Goal: Task Accomplishment & Management: Use online tool/utility

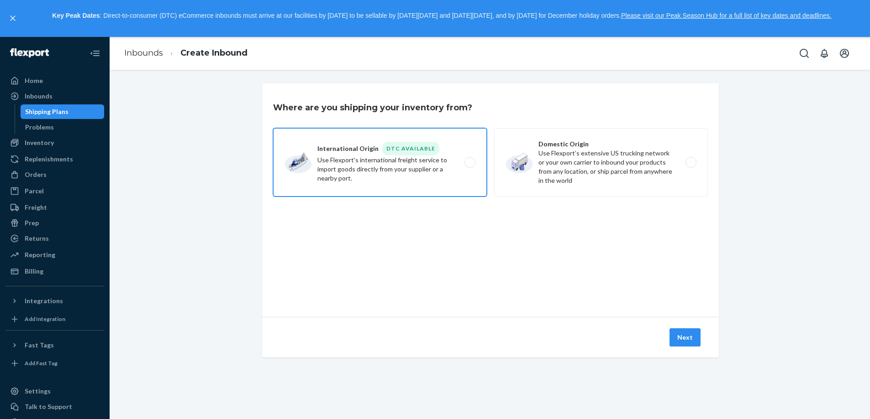
click at [422, 184] on label "International Origin DTC Available Use Flexport's international freight service…" at bounding box center [380, 162] width 214 height 68
click at [469, 165] on input "International Origin DTC Available Use Flexport's international freight service…" at bounding box center [472, 162] width 6 height 6
radio input "true"
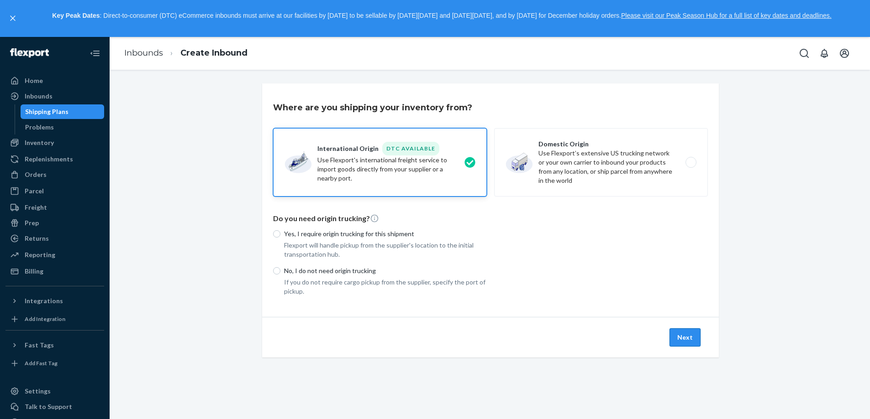
click at [672, 339] on button "Next" at bounding box center [684, 338] width 31 height 18
drag, startPoint x: 359, startPoint y: 272, endPoint x: 352, endPoint y: 271, distance: 7.1
click at [358, 272] on p "No, I do not need origin trucking" at bounding box center [385, 271] width 203 height 9
click at [280, 272] on input "No, I do not need origin trucking" at bounding box center [276, 270] width 7 height 7
radio input "true"
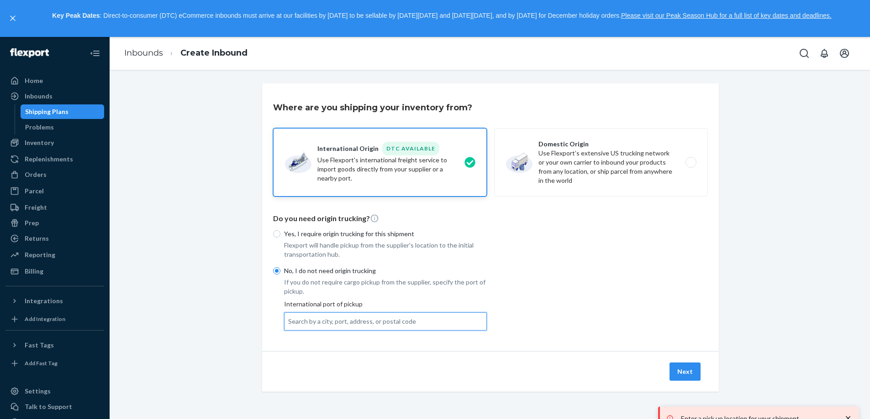
click at [456, 316] on div "Search by a city, port, address, or postal code" at bounding box center [385, 322] width 202 height 16
click at [289, 317] on input "0 results available. Use Up and Down to choose options, press Enter to select t…" at bounding box center [288, 321] width 1 height 9
click at [364, 322] on div "Search by a city, port, address, or postal code" at bounding box center [352, 321] width 128 height 9
click at [289, 322] on input "0 results available. Select is focused ,type to refine list, press Down to open…" at bounding box center [288, 321] width 1 height 9
click at [370, 327] on div "Search by a city, port, address, or postal code" at bounding box center [385, 322] width 202 height 16
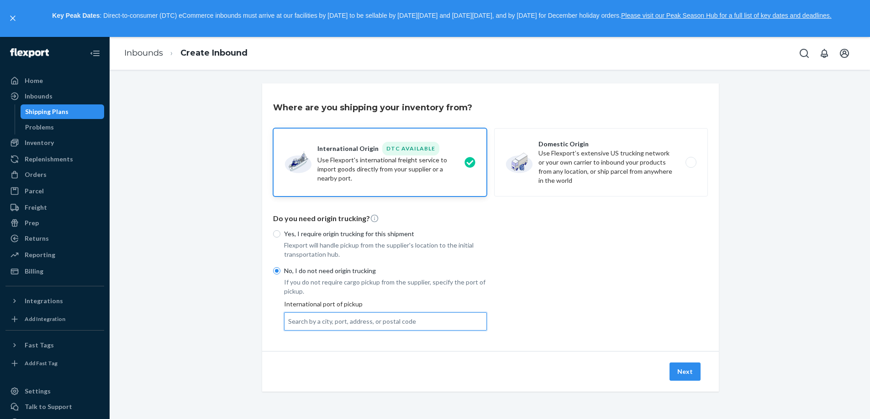
click at [289, 326] on input "0 results available. Use Up and Down to choose options, press Enter to select t…" at bounding box center [288, 321] width 1 height 9
paste input "[GEOGRAPHIC_DATA], [GEOGRAPHIC_DATA]"
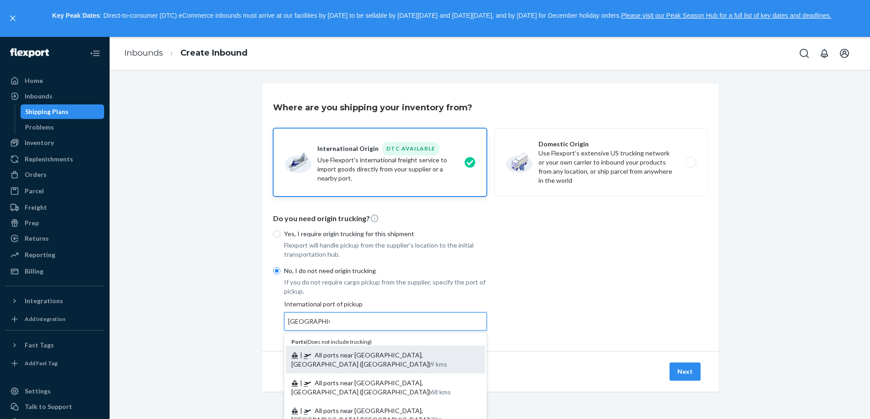
click at [428, 359] on div "| All ports near [GEOGRAPHIC_DATA], [GEOGRAPHIC_DATA] ([GEOGRAPHIC_DATA]) 9 kms" at bounding box center [385, 360] width 199 height 28
click at [330, 326] on input "[GEOGRAPHIC_DATA], [GEOGRAPHIC_DATA]" at bounding box center [309, 321] width 42 height 9
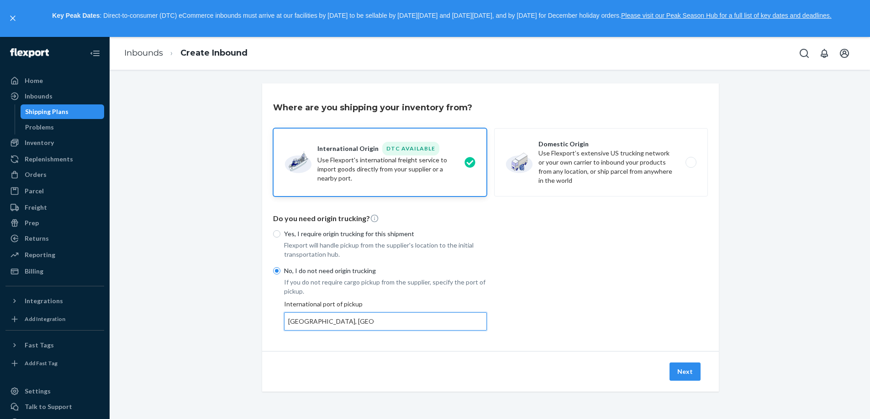
type input "All ports near [GEOGRAPHIC_DATA], [GEOGRAPHIC_DATA] ([GEOGRAPHIC_DATA])"
click at [691, 368] on button "Next" at bounding box center [684, 372] width 31 height 18
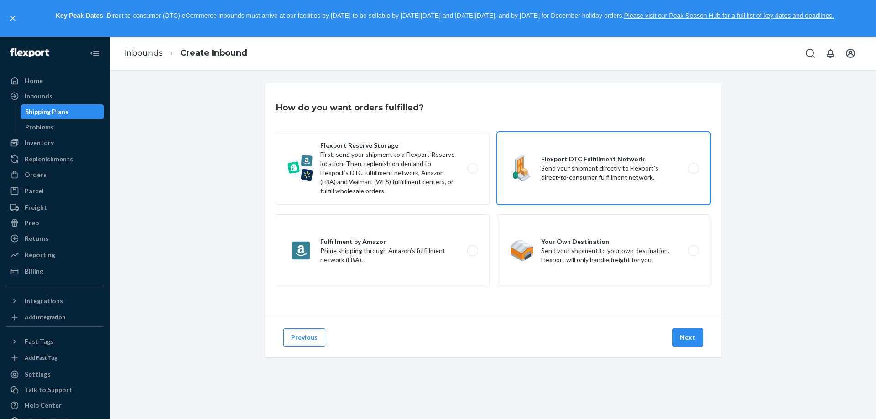
click at [527, 180] on label "Flexport DTC Fulfillment Network Send your shipment directly to Flexport’s dire…" at bounding box center [604, 168] width 214 height 73
click at [693, 171] on input "Flexport DTC Fulfillment Network Send your shipment directly to Flexport’s dire…" at bounding box center [696, 168] width 6 height 6
radio input "true"
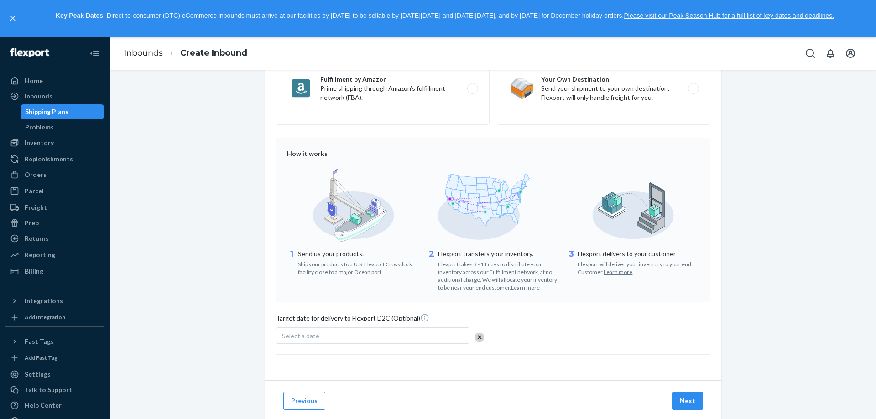
scroll to position [163, 0]
click at [674, 403] on button "Next" at bounding box center [687, 401] width 31 height 18
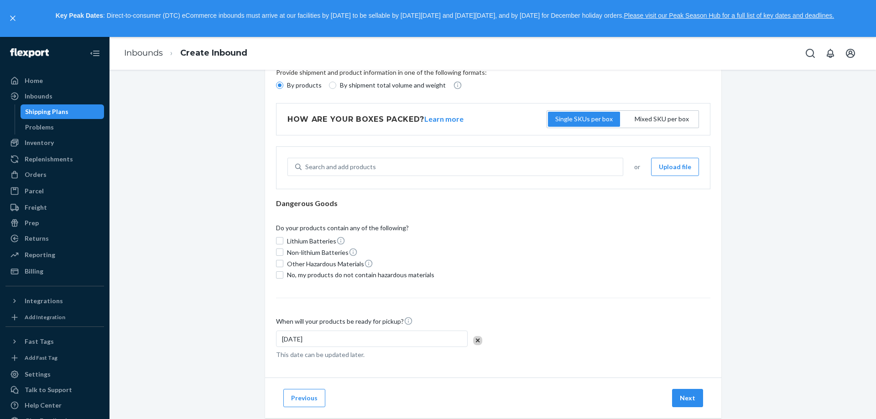
scroll to position [66, 0]
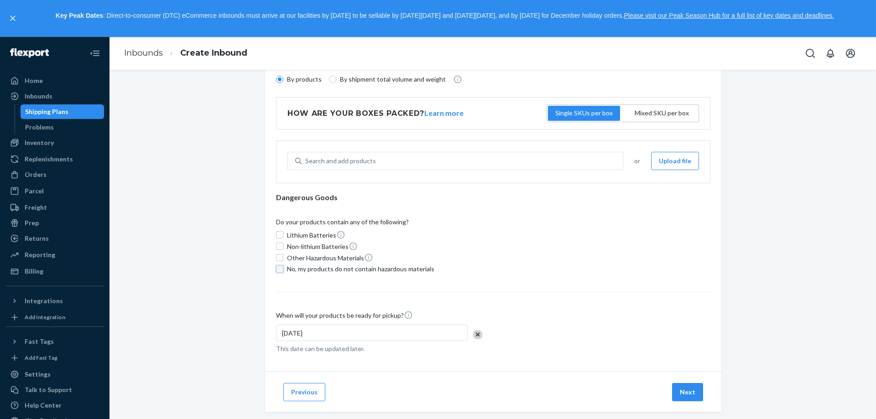
click at [276, 267] on input "No, my products do not contain hazardous materials" at bounding box center [279, 269] width 7 height 7
checkbox input "true"
click at [356, 332] on div "[DATE]" at bounding box center [372, 333] width 192 height 16
click at [511, 296] on div "Provide shipment and product information in one of the following formats: By pr…" at bounding box center [493, 212] width 435 height 301
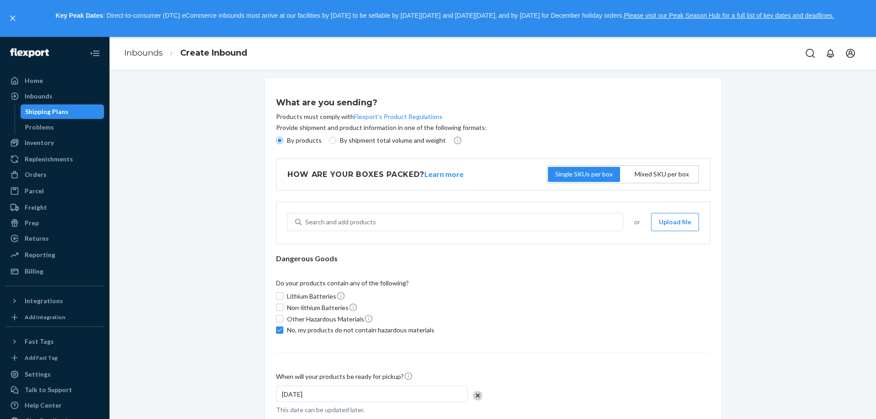
scroll to position [0, 0]
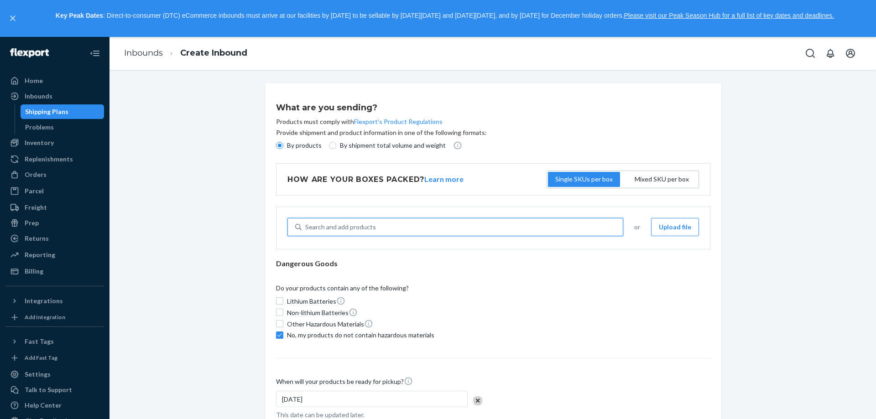
click at [451, 220] on div "Search and add products" at bounding box center [462, 227] width 321 height 16
click at [306, 223] on input "0 results available. Use Up and Down to choose options, press Enter to select t…" at bounding box center [305, 227] width 1 height 9
type input "D"
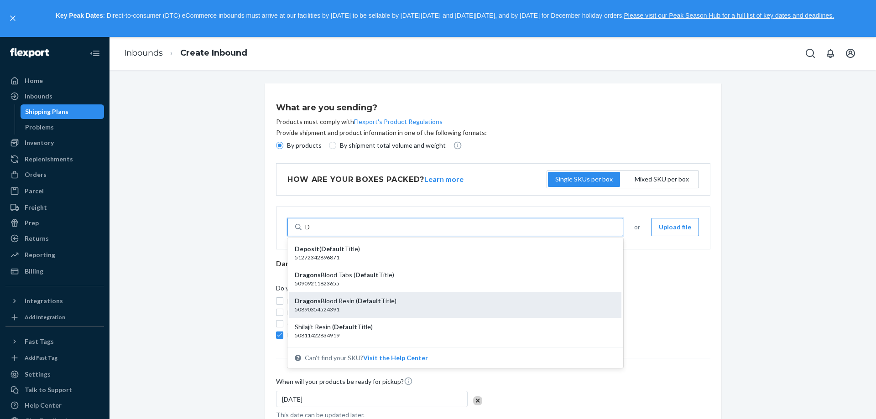
click at [458, 304] on div "Dragons Blood Resin ( Default Title)" at bounding box center [452, 301] width 314 height 9
click at [311, 232] on input "D" at bounding box center [308, 227] width 6 height 9
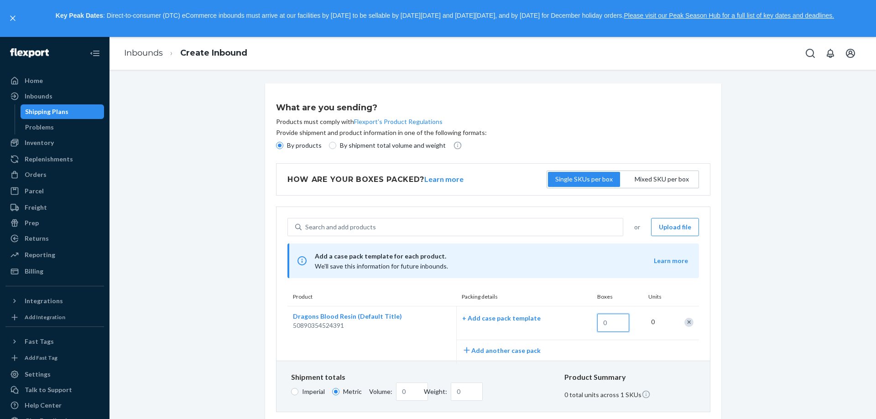
click at [622, 320] on input "text" at bounding box center [613, 323] width 32 height 18
click at [781, 357] on div "What are you sending? Products must comply with Flexport's Product Regulations …" at bounding box center [492, 374] width 753 height 580
click at [654, 325] on div "0" at bounding box center [657, 322] width 23 height 20
click at [649, 323] on div "0" at bounding box center [657, 322] width 23 height 20
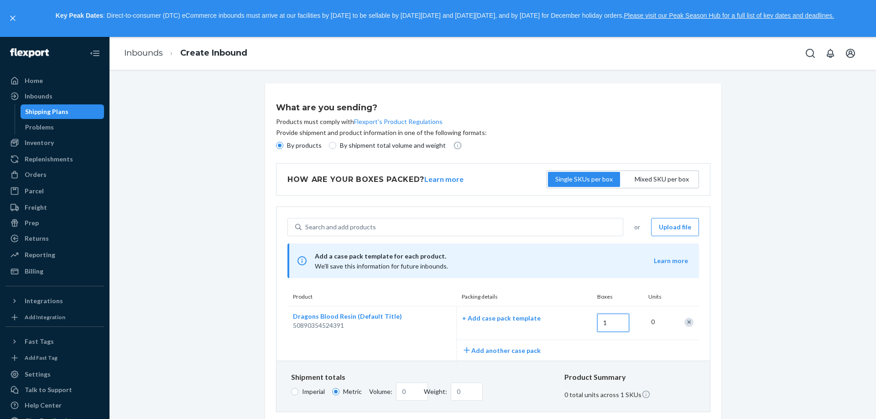
click at [617, 327] on input "1" at bounding box center [613, 323] width 32 height 18
click at [259, 297] on div "What are you sending? Products must comply with Flexport's Product Regulations …" at bounding box center [492, 374] width 469 height 580
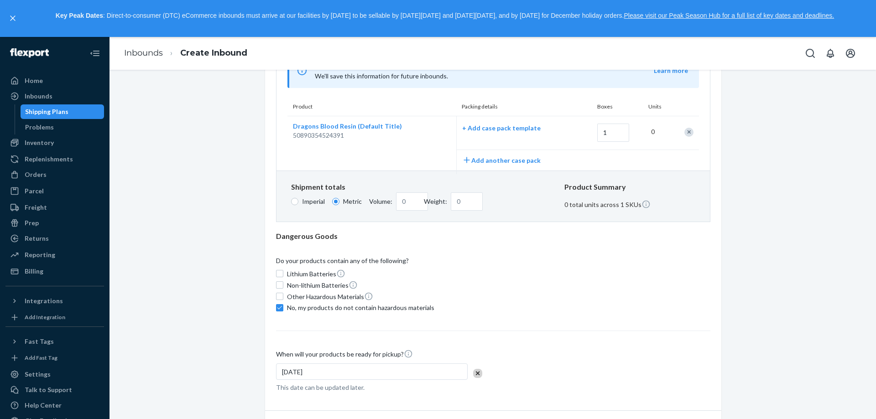
scroll to position [177, 0]
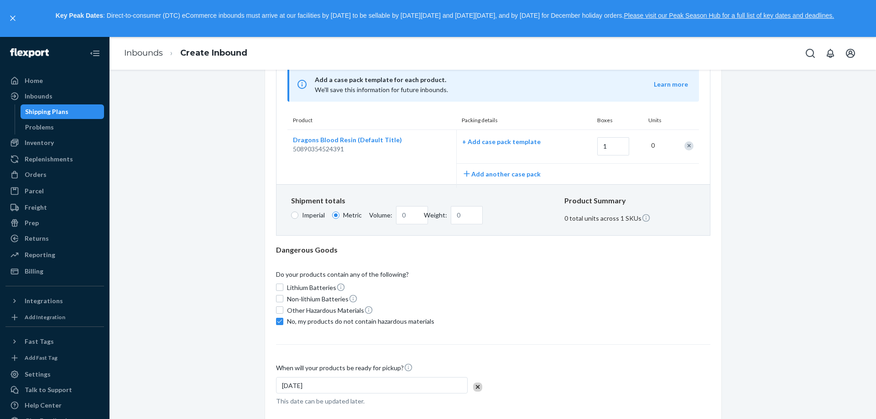
drag, startPoint x: 627, startPoint y: 148, endPoint x: 620, endPoint y: 148, distance: 7.3
click at [625, 147] on div "1" at bounding box center [615, 147] width 46 height 31
click at [620, 148] on input "1" at bounding box center [613, 146] width 32 height 18
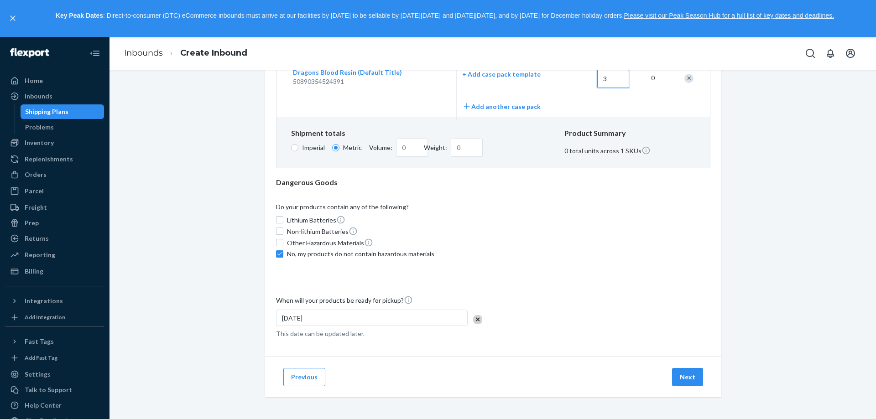
type input "3"
click at [598, 305] on div "When will your products be ready for pickup? [DATE] This date can be updated la…" at bounding box center [493, 317] width 435 height 43
click at [681, 376] on button "Next" at bounding box center [687, 377] width 31 height 18
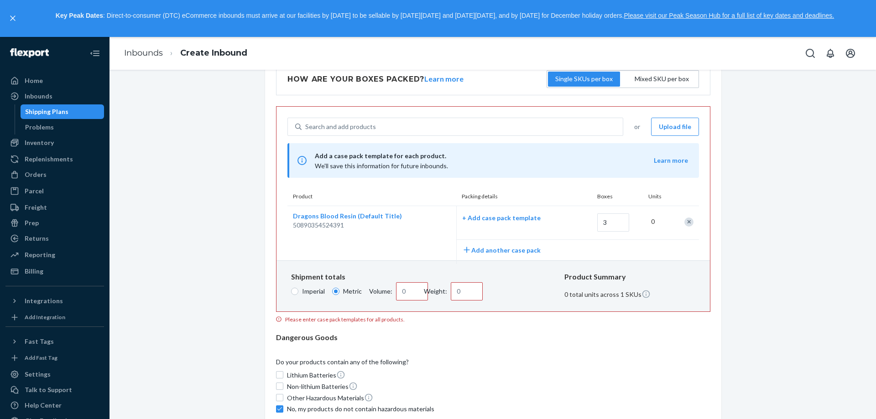
scroll to position [100, 0]
click at [390, 289] on label "Volume:" at bounding box center [385, 292] width 32 height 18
click at [396, 289] on input "Volume:" at bounding box center [412, 292] width 32 height 18
click at [396, 292] on input "Volume:" at bounding box center [412, 292] width 32 height 18
click at [305, 297] on span "Imperial" at bounding box center [313, 292] width 23 height 9
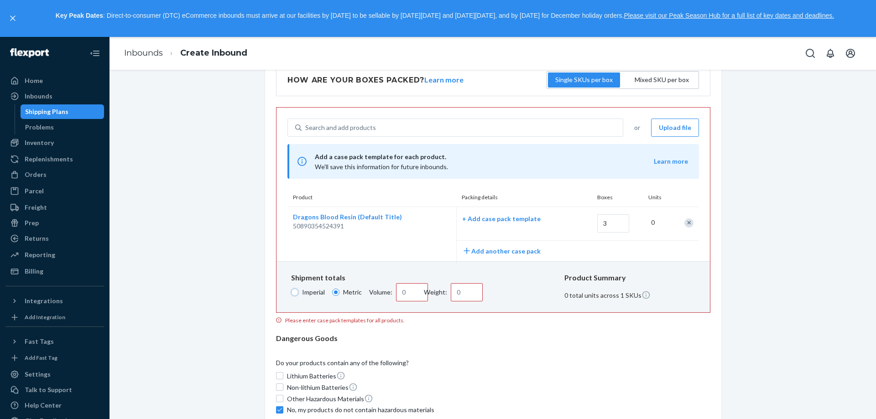
click at [299, 296] on input "Imperial" at bounding box center [294, 292] width 7 height 7
radio input "true"
click at [335, 293] on input "Metric" at bounding box center [335, 292] width 7 height 7
radio input "true"
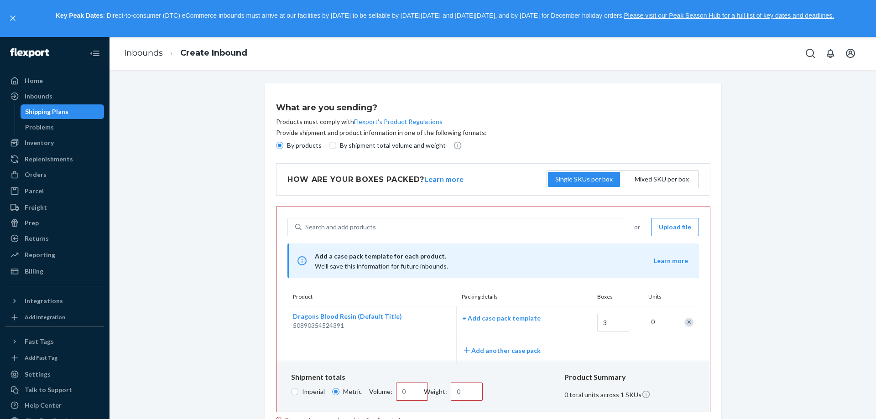
click at [43, 105] on link "Shipping Plans" at bounding box center [63, 112] width 84 height 15
